Goal: Find contact information

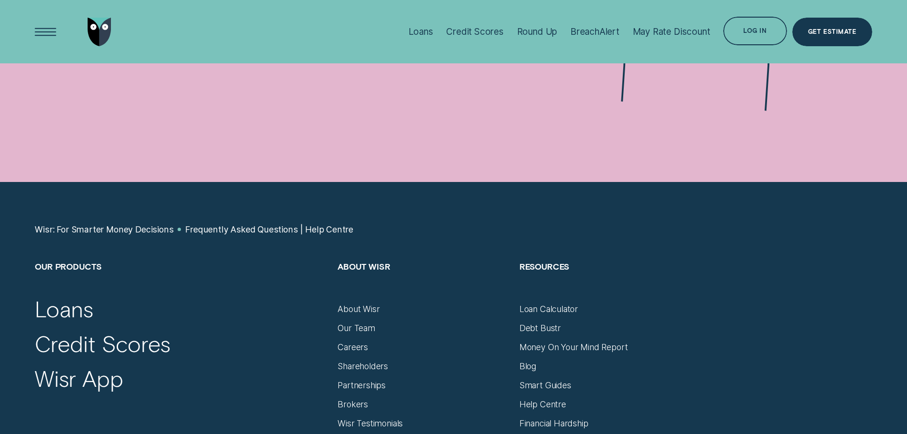
scroll to position [1018, 0]
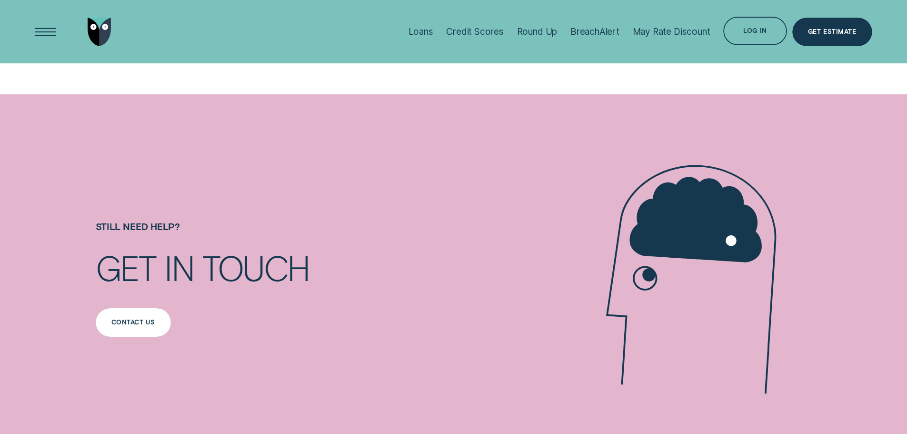
click at [143, 328] on div "Contact us" at bounding box center [133, 322] width 75 height 29
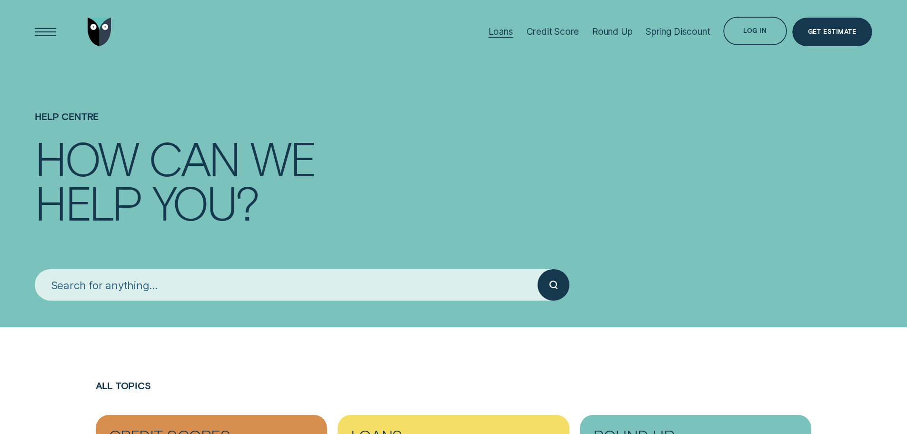
click at [497, 31] on div "Loans" at bounding box center [500, 31] width 25 height 11
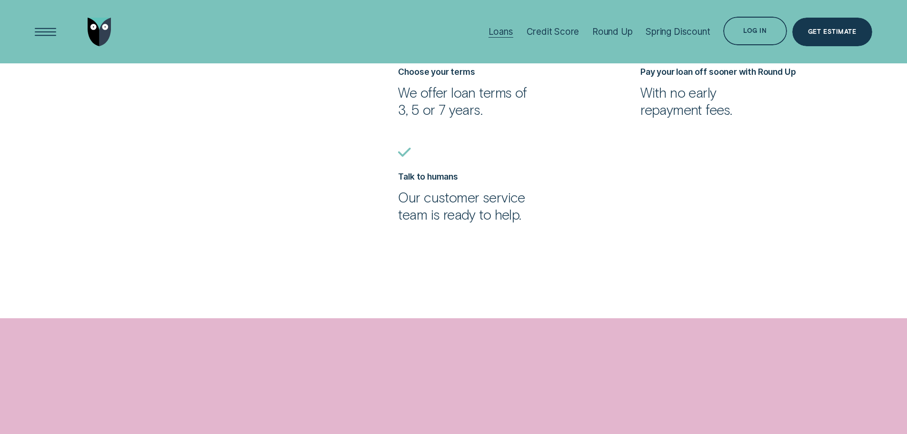
scroll to position [1143, 0]
